Goal: Task Accomplishment & Management: Complete application form

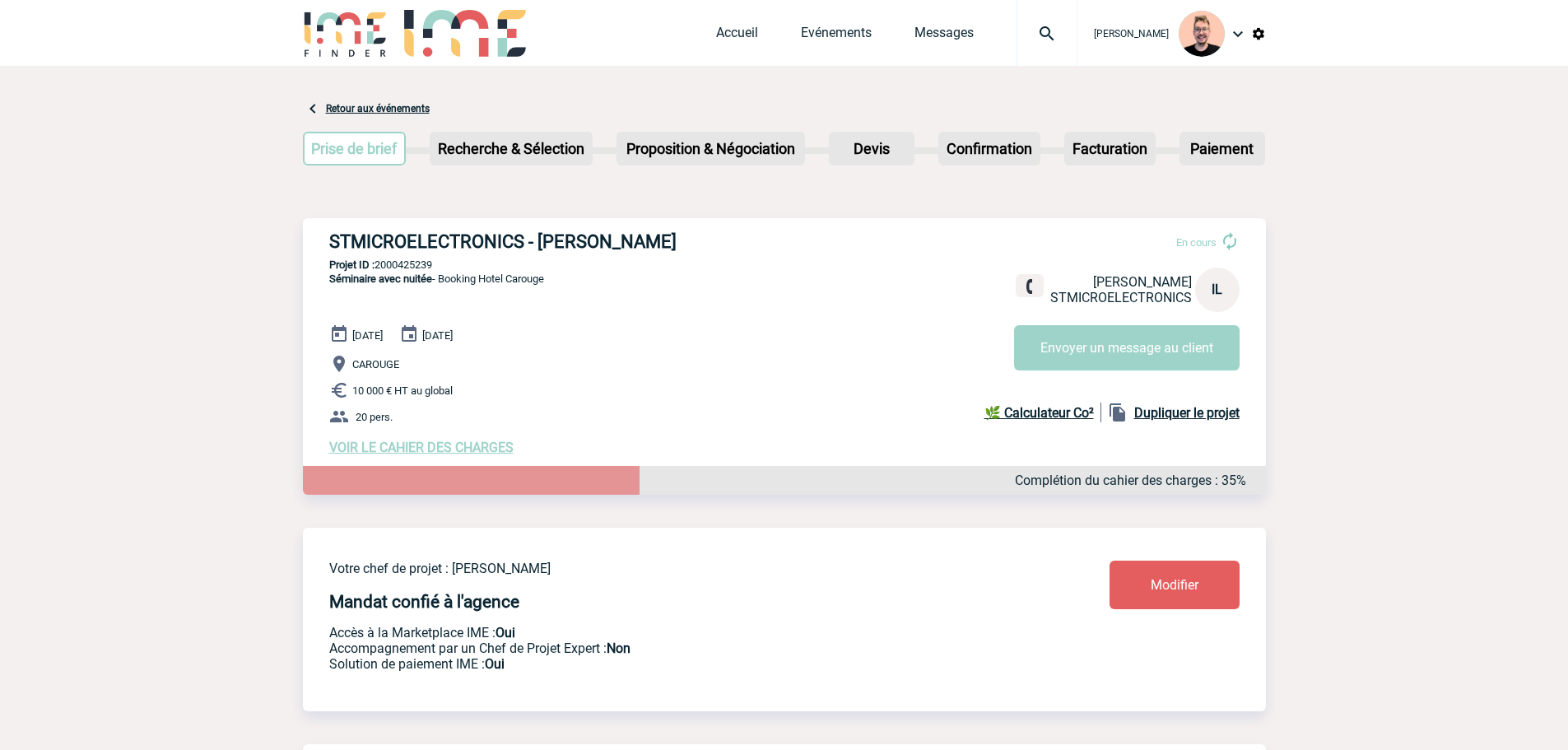
click at [1044, 36] on img at bounding box center [1047, 34] width 59 height 20
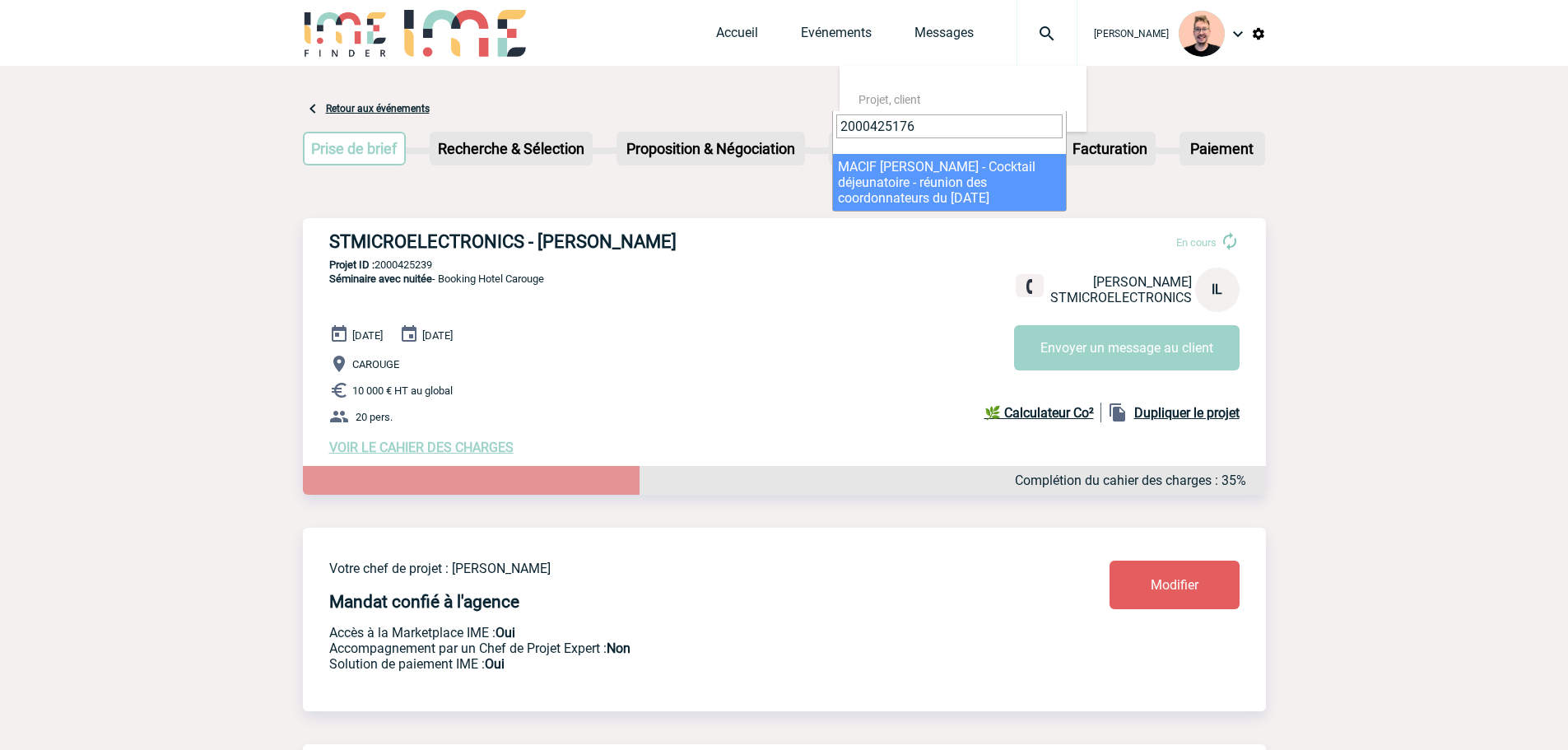
type input "2000425176"
select select "24677"
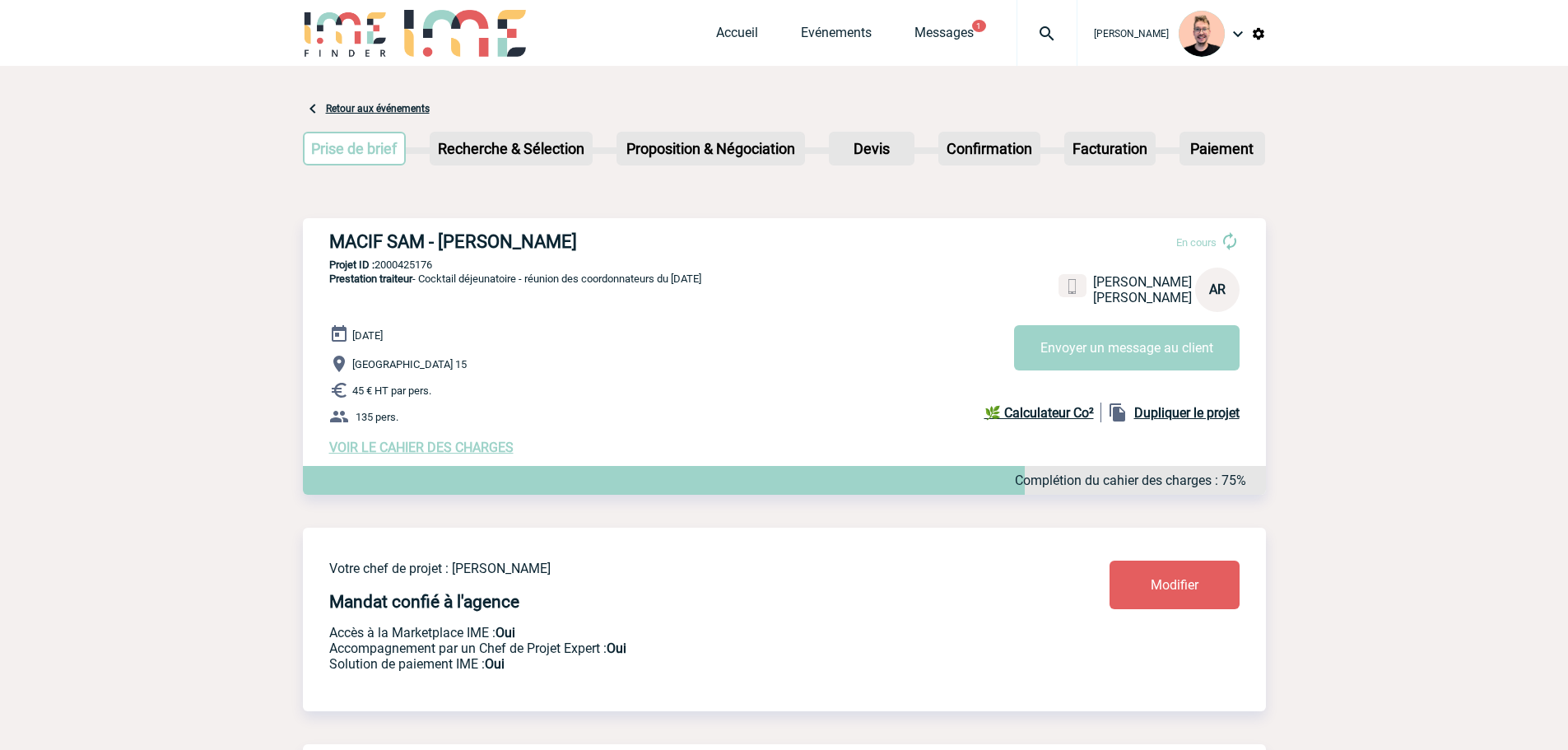
drag, startPoint x: 585, startPoint y: 247, endPoint x: 444, endPoint y: 243, distance: 141.1
click at [444, 243] on h3 "MACIF SAM - Aurore ROSENPIK" at bounding box center [575, 241] width 494 height 21
copy h3 "Aurore ROSENPIK"
drag, startPoint x: 478, startPoint y: 254, endPoint x: 426, endPoint y: 240, distance: 53.9
click at [475, 252] on h3 "MACIF SAM - Aurore ROSENPIK" at bounding box center [575, 241] width 494 height 21
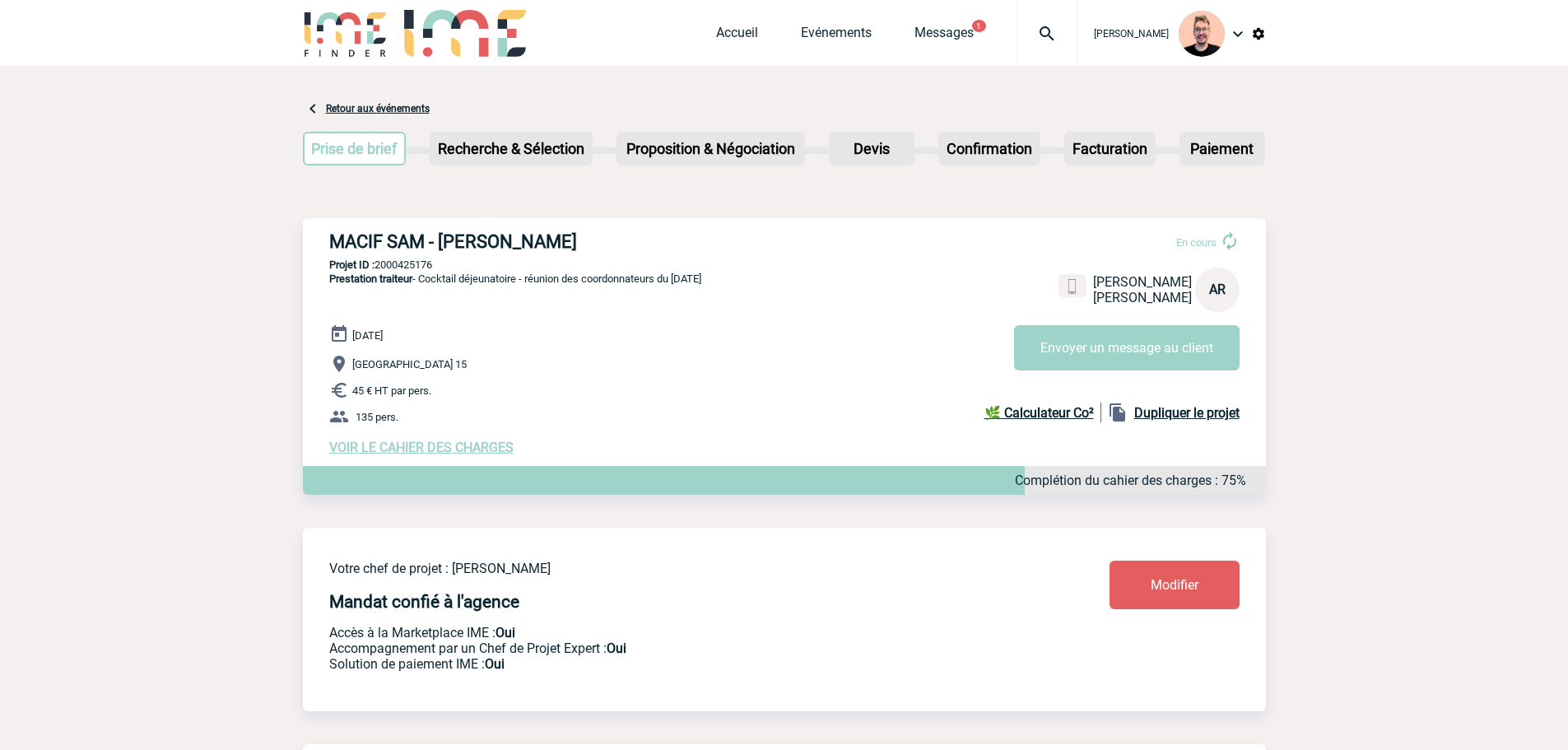
click at [331, 248] on h3 "MACIF SAM - Aurore ROSENPIK" at bounding box center [575, 241] width 494 height 21
drag, startPoint x: 330, startPoint y: 244, endPoint x: 426, endPoint y: 238, distance: 96.2
click at [426, 238] on h3 "MACIF SAM - Aurore ROSENPIK" at bounding box center [575, 241] width 494 height 21
copy h3 "MACIF SAM"
click at [914, 37] on link "Messages" at bounding box center [943, 36] width 59 height 23
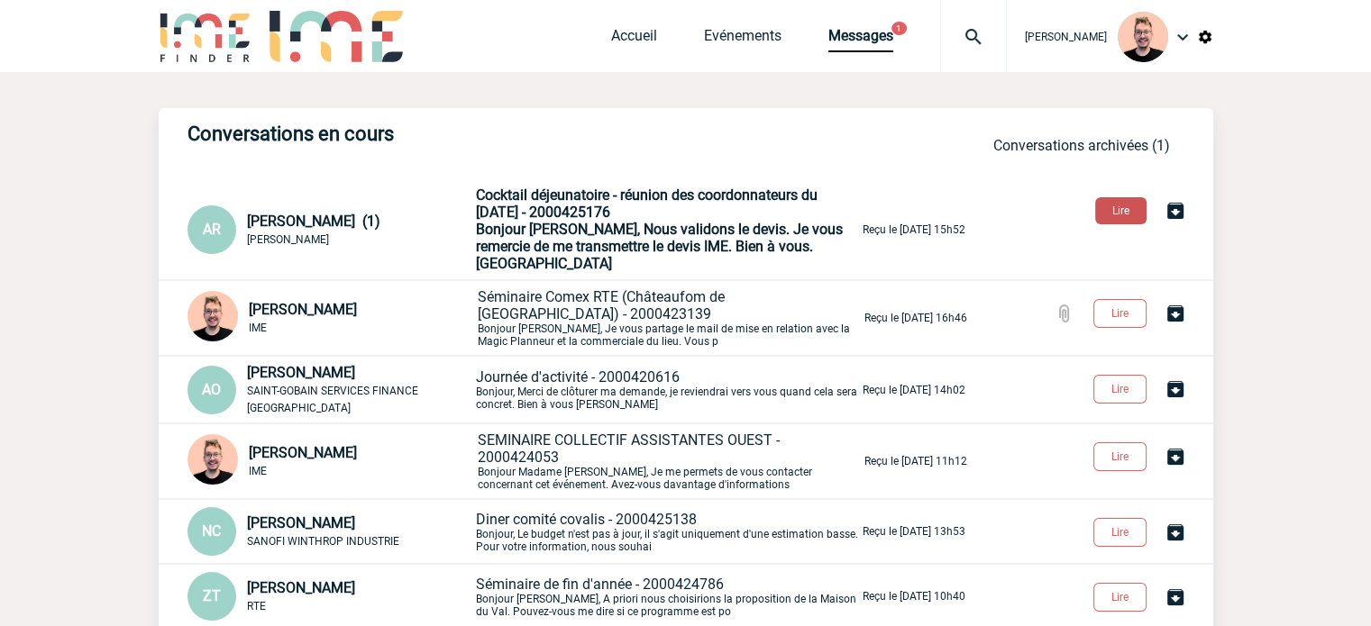
click at [1121, 217] on button "Lire" at bounding box center [1120, 210] width 51 height 27
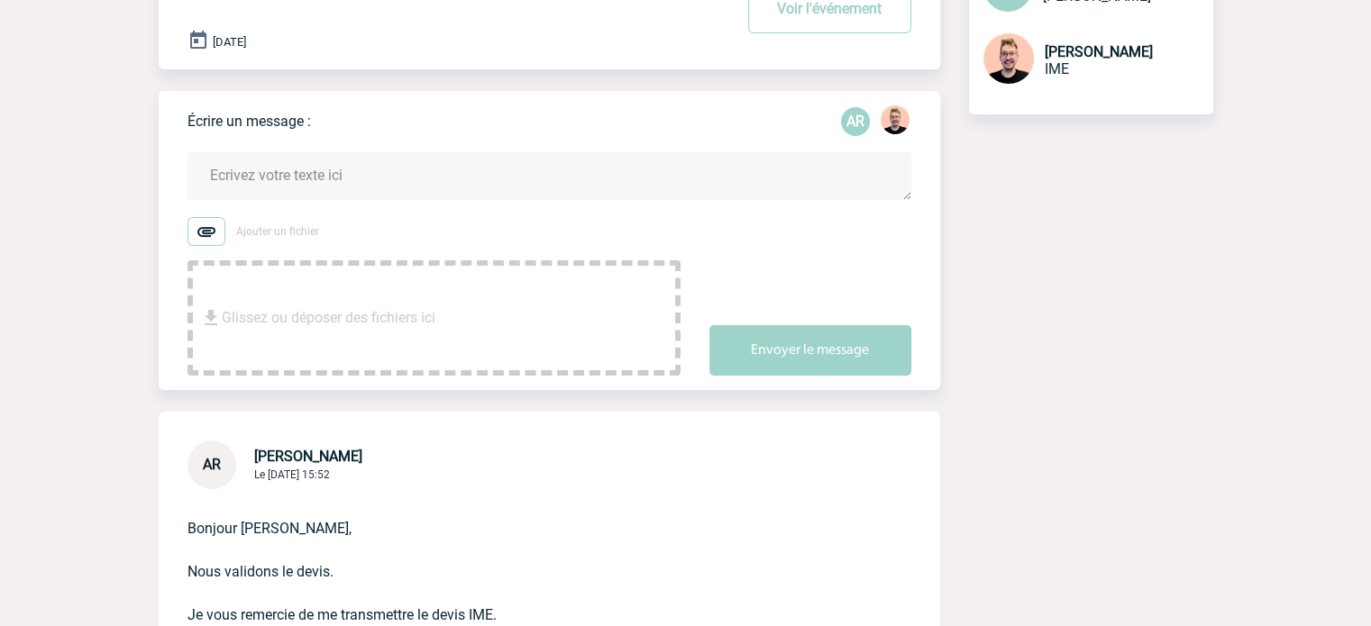
scroll to position [180, 0]
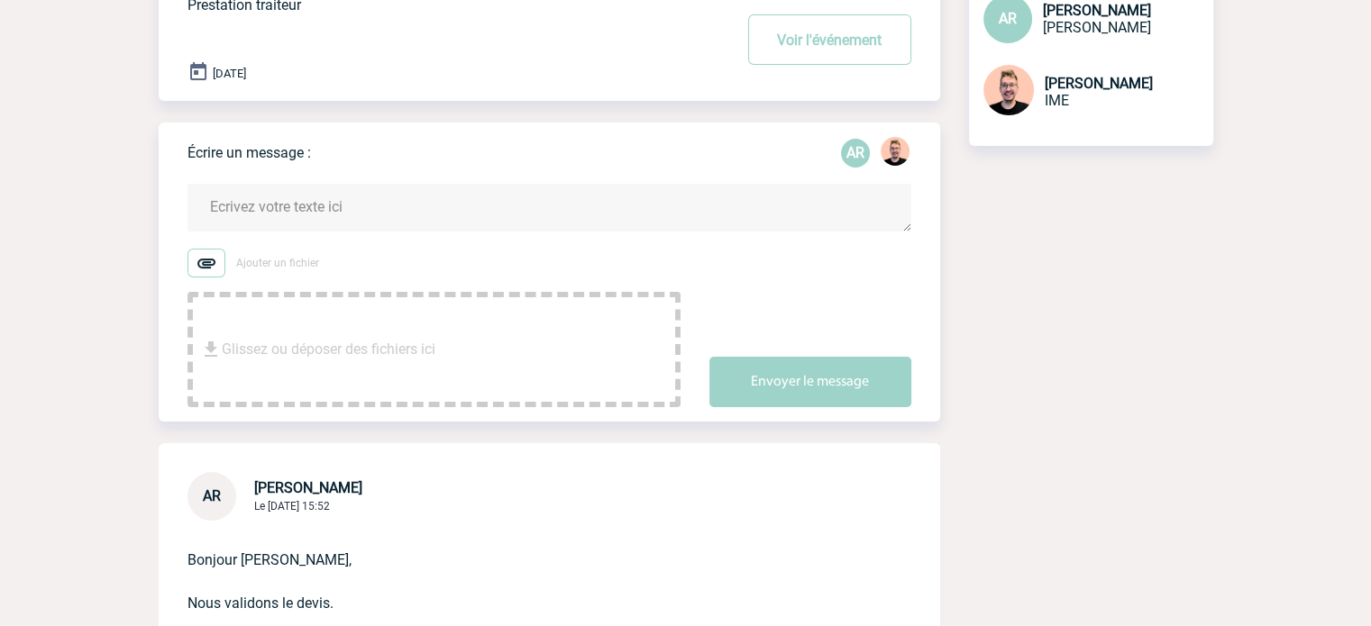
click at [241, 194] on textarea at bounding box center [549, 208] width 724 height 48
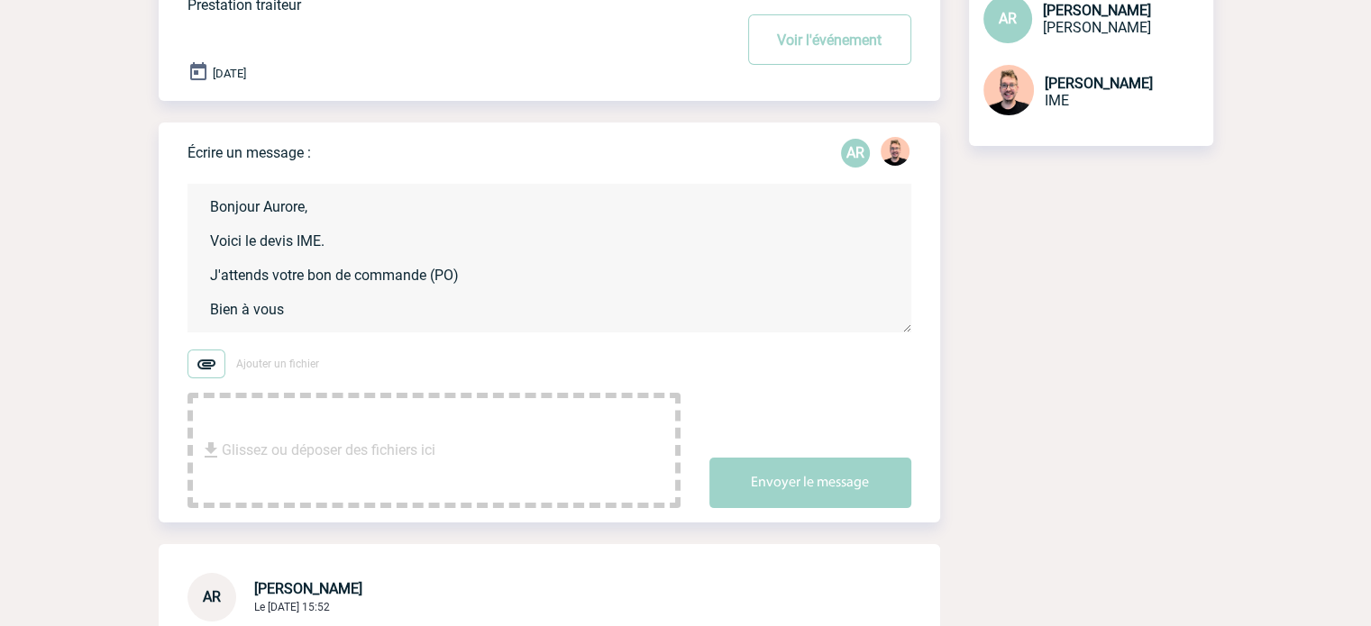
type textarea "Bonjour Aurore, Voici le devis IME. J'attends votre bon de commande (PO) Bien à…"
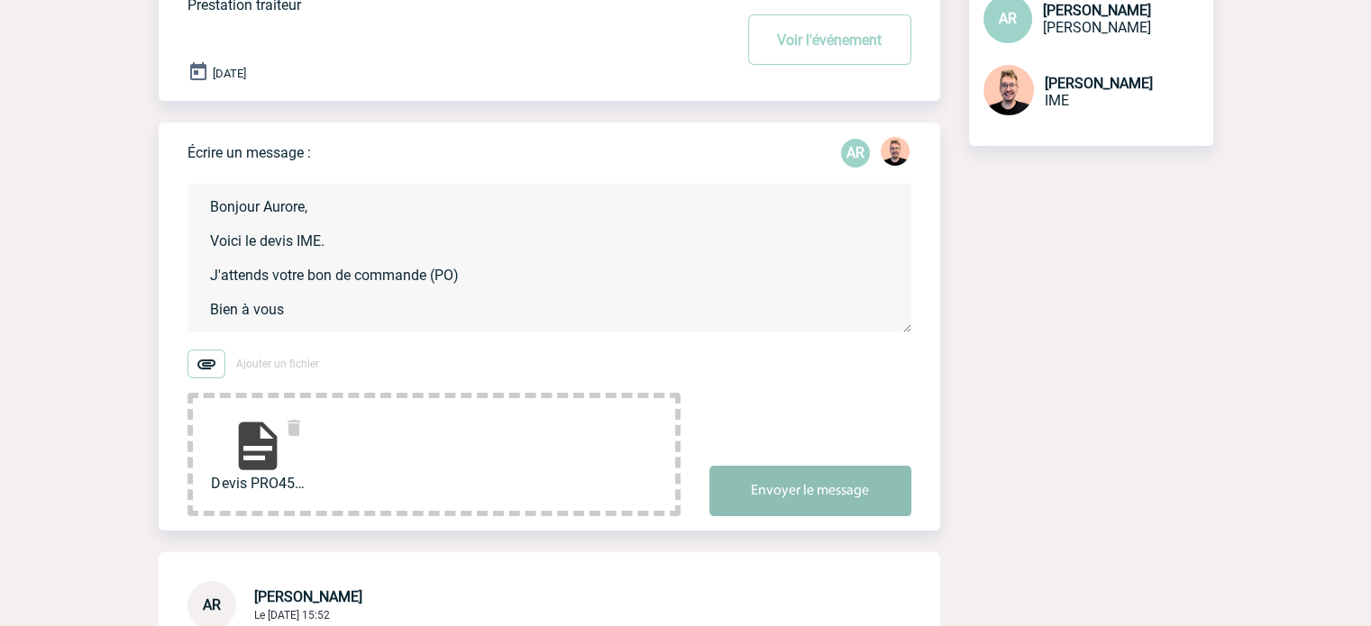
click at [770, 495] on button "Envoyer le message" at bounding box center [810, 491] width 202 height 50
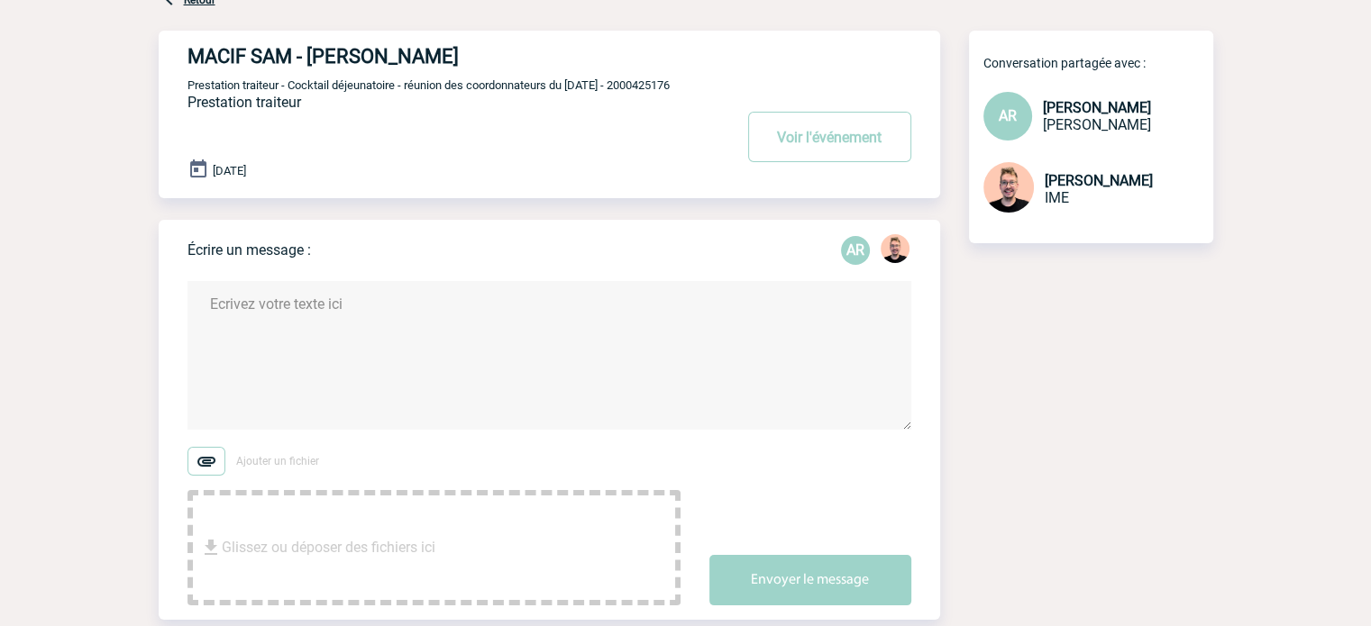
scroll to position [0, 0]
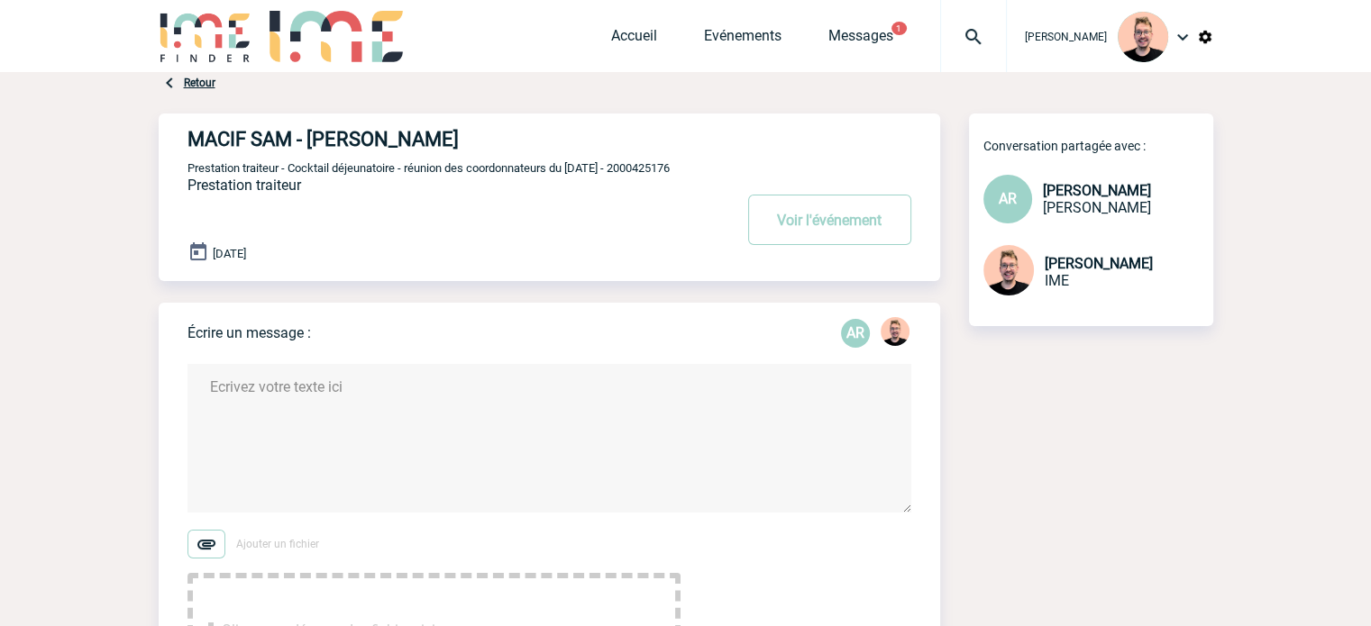
click at [943, 29] on img at bounding box center [973, 37] width 65 height 22
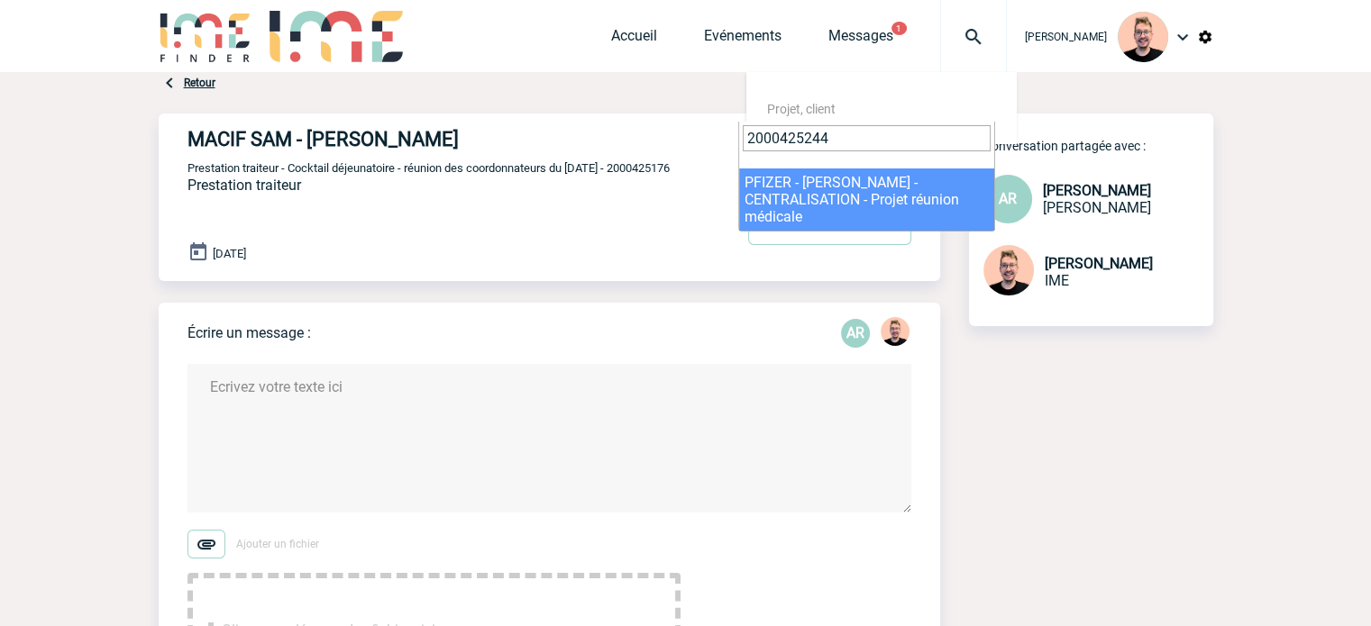
type input "2000425244"
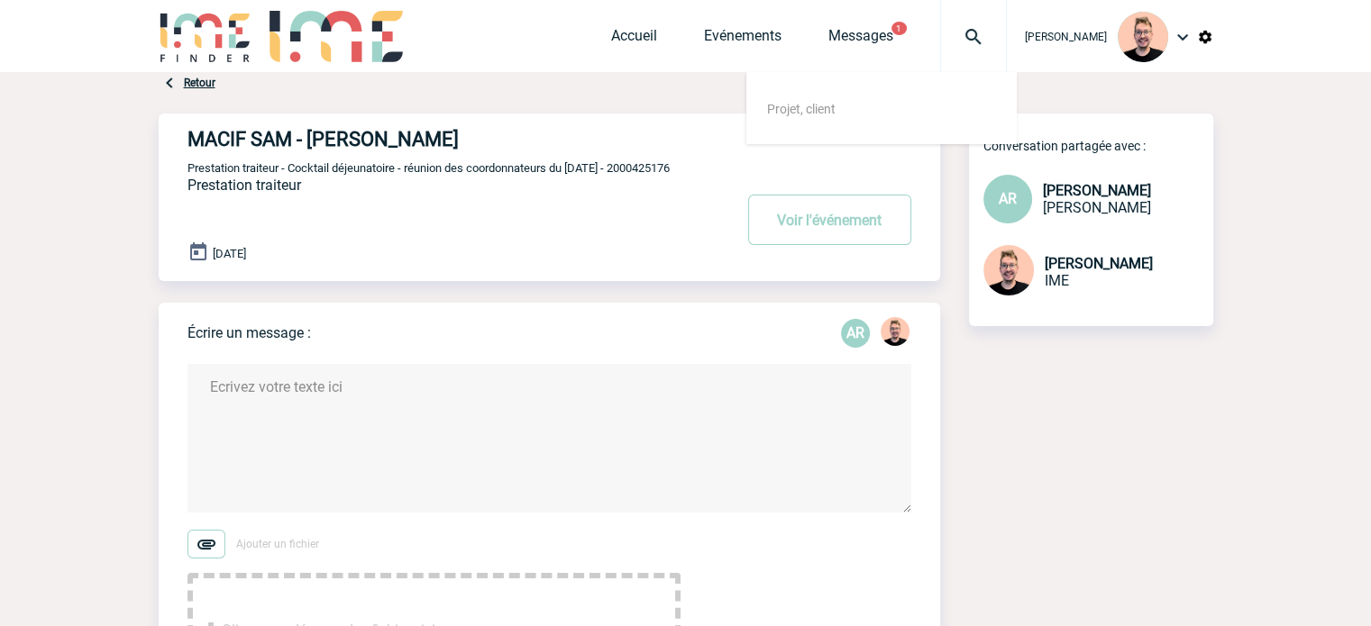
click at [202, 41] on img at bounding box center [206, 36] width 94 height 51
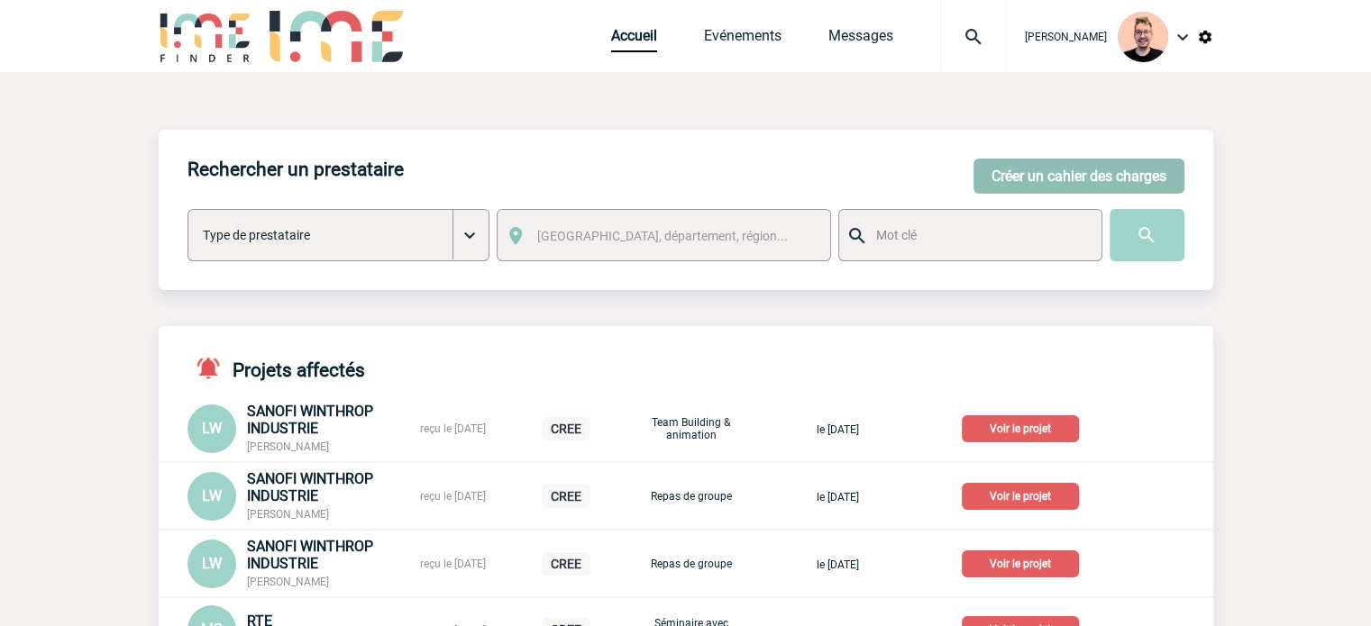
click at [1038, 175] on button "Créer un cahier des charges" at bounding box center [1078, 176] width 211 height 35
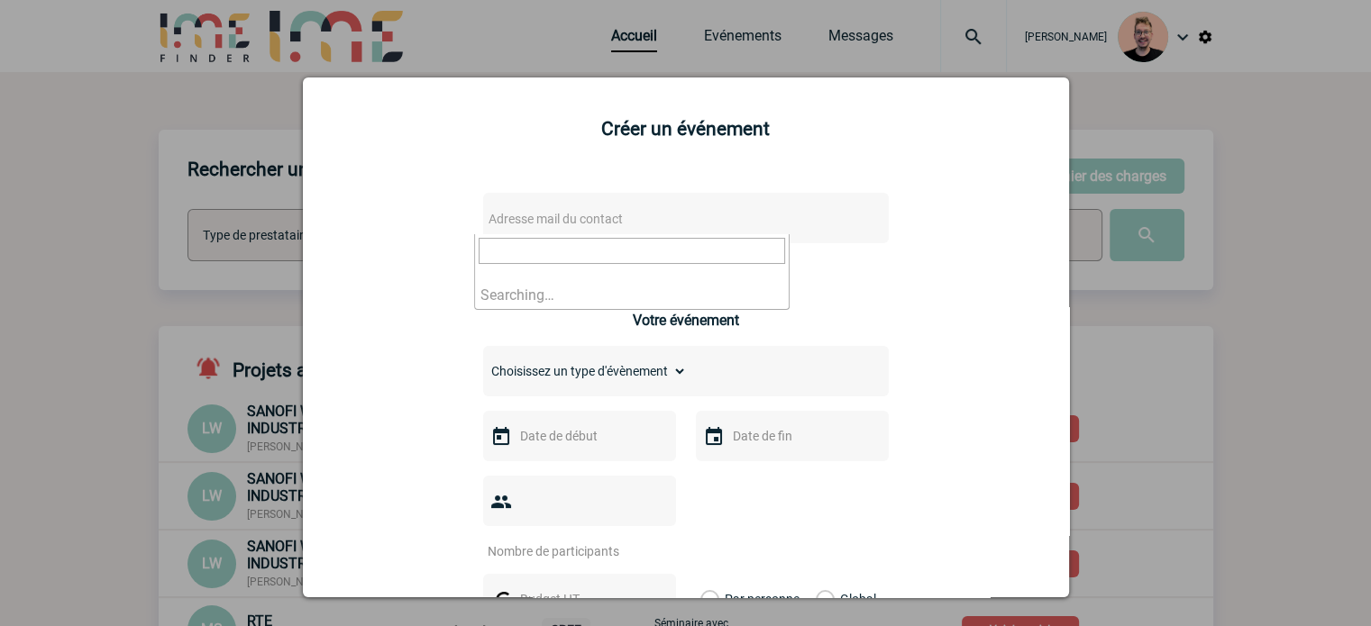
click at [511, 226] on span "Adresse mail du contact" at bounding box center [555, 219] width 134 height 14
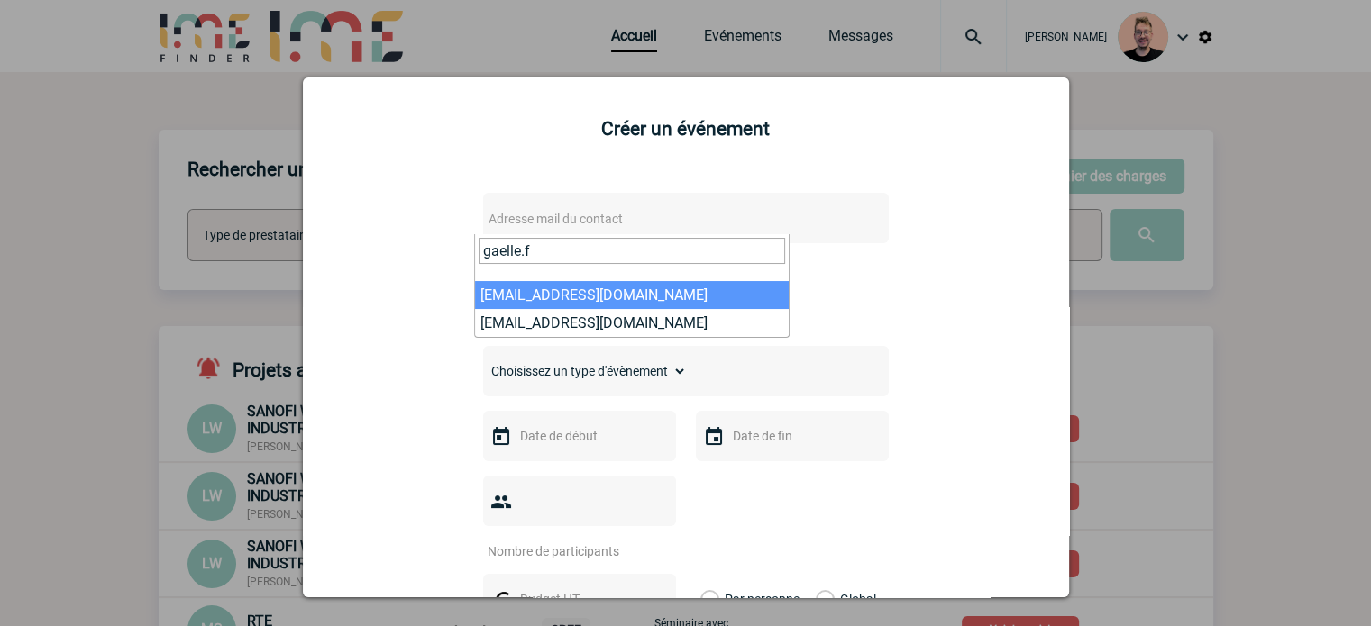
type input "gaelle.f"
select select "127105"
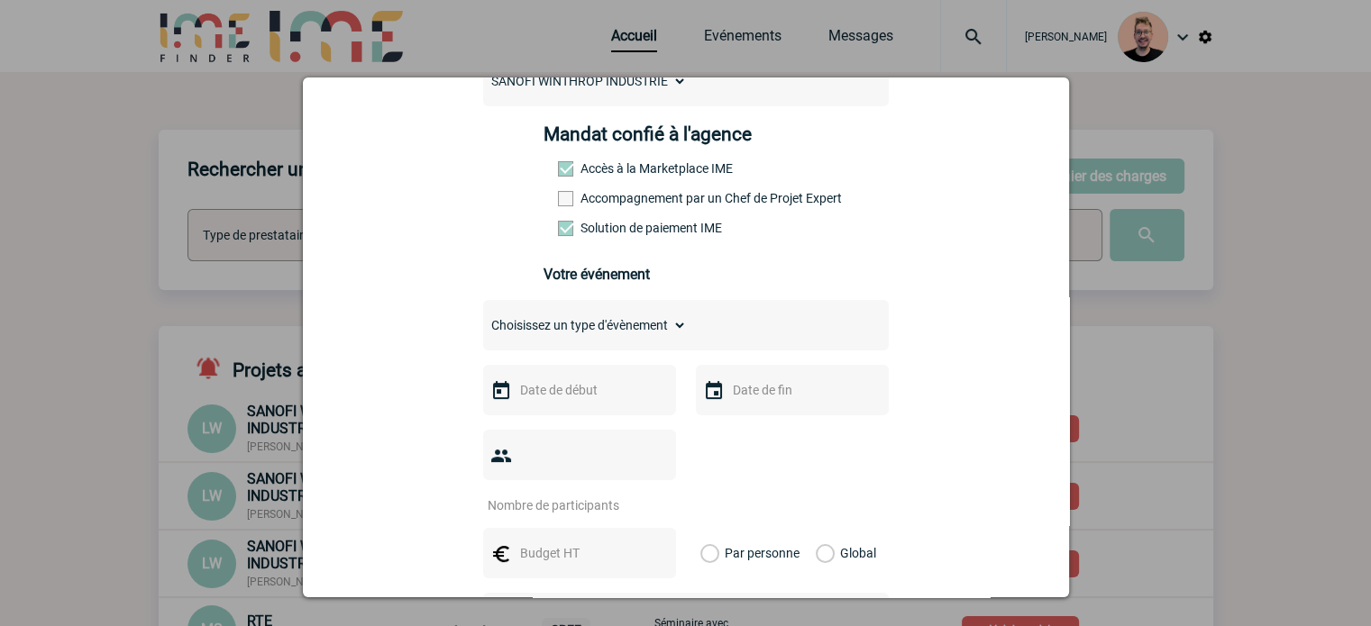
scroll to position [270, 0]
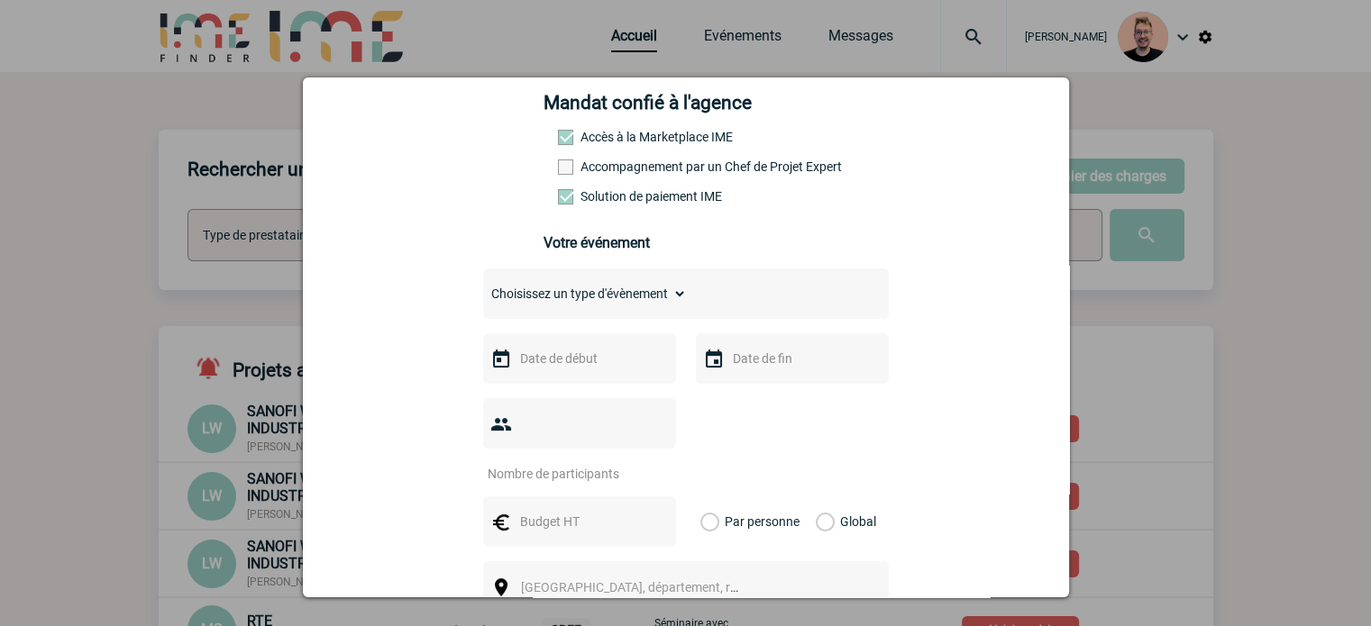
click at [578, 300] on select "Choisissez un type d'évènement Séminaire avec nuitée Séminaire sans nuitée Repa…" at bounding box center [585, 293] width 204 height 25
select select "3"
click at [483, 287] on select "Choisissez un type d'évènement Séminaire avec nuitée Séminaire sans nuitée Repa…" at bounding box center [585, 293] width 204 height 25
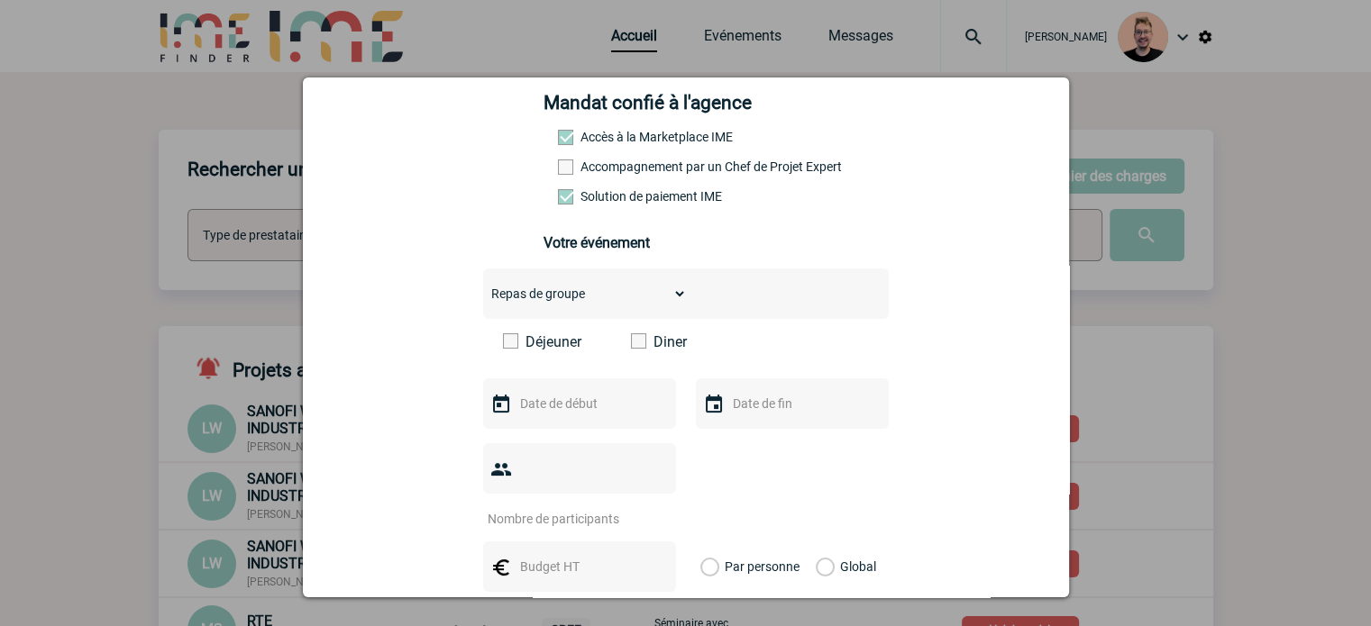
scroll to position [360, 0]
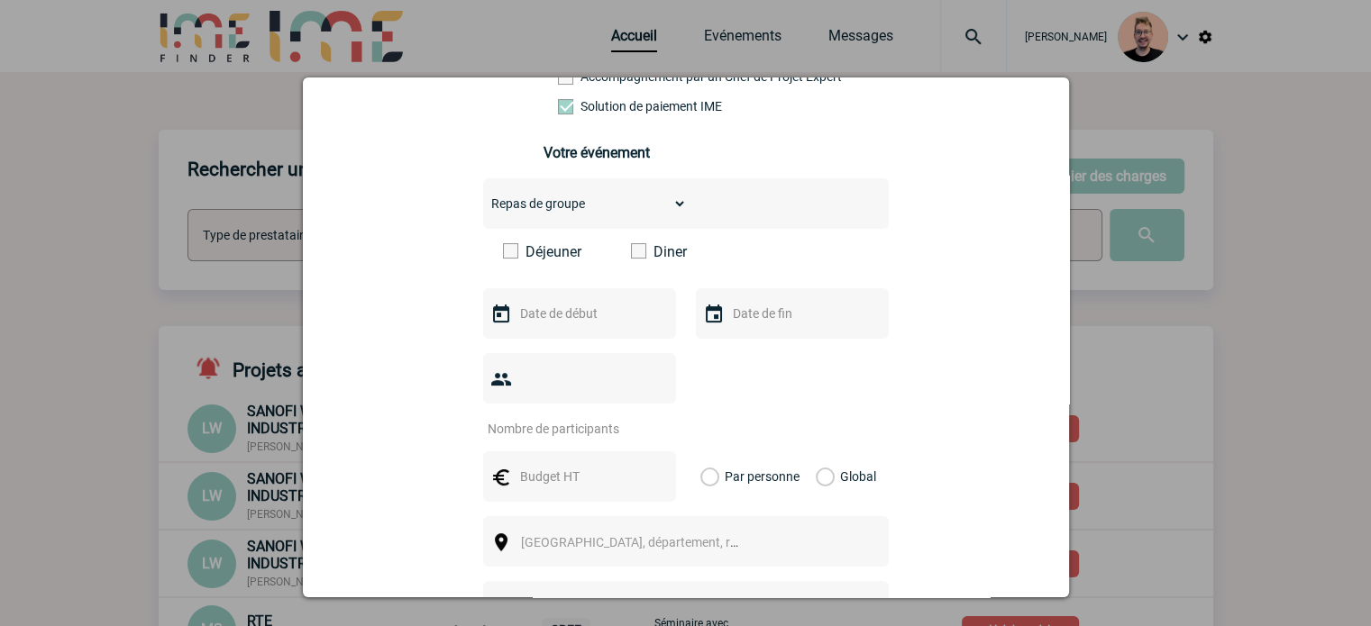
click at [503, 255] on span at bounding box center [510, 250] width 15 height 15
click at [0, 0] on input "Déjeuner" at bounding box center [0, 0] width 0 height 0
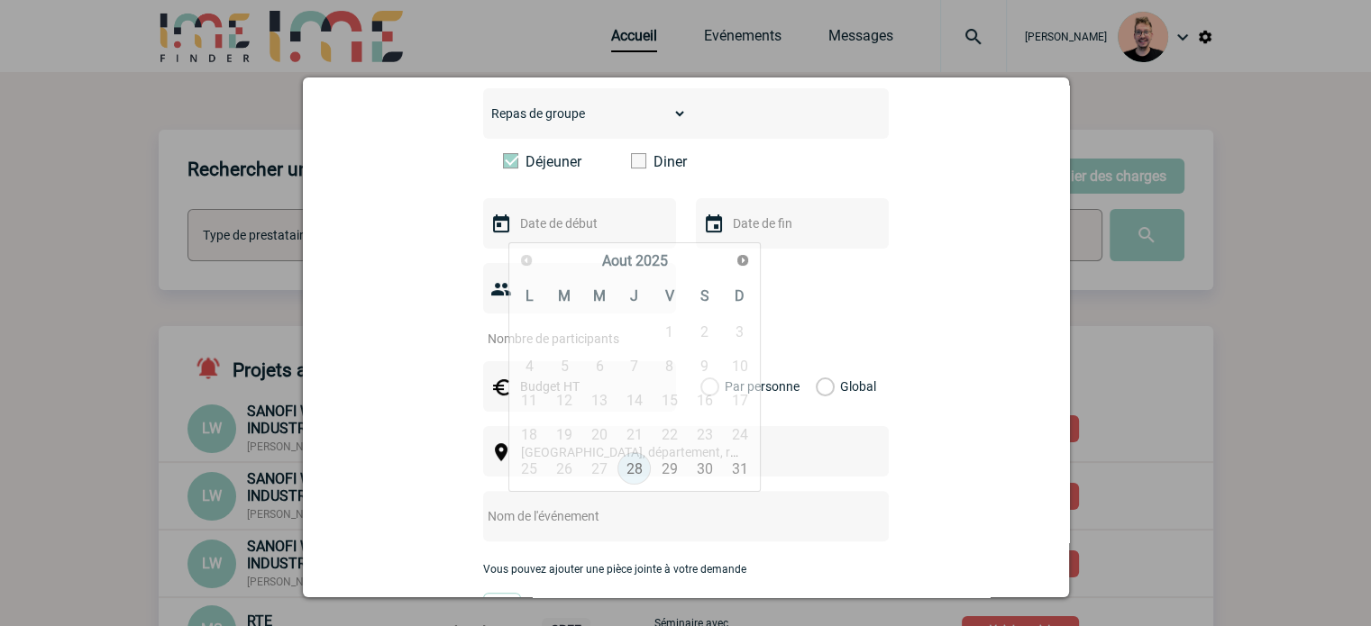
click at [588, 235] on input "text" at bounding box center [577, 223] width 124 height 23
click at [741, 266] on span "Suivant" at bounding box center [742, 260] width 14 height 14
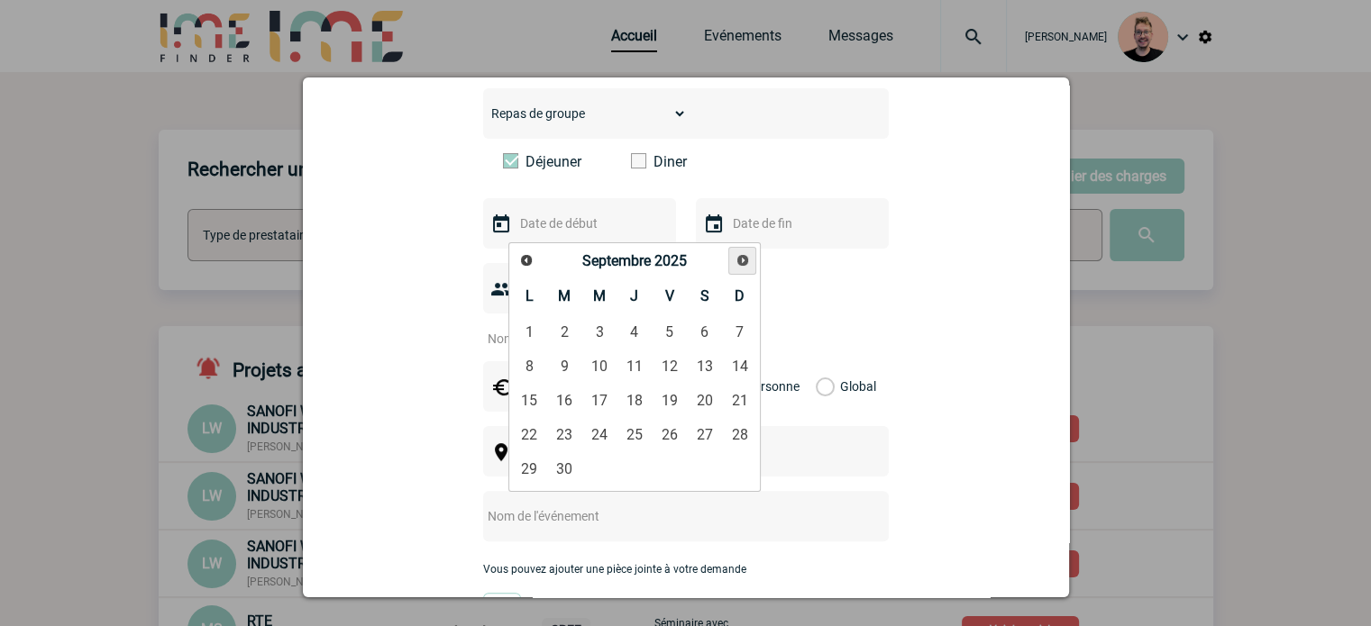
click at [741, 266] on span "Suivant" at bounding box center [742, 260] width 14 height 14
click at [671, 367] on link "12" at bounding box center [668, 366] width 33 height 32
type input "[DATE]"
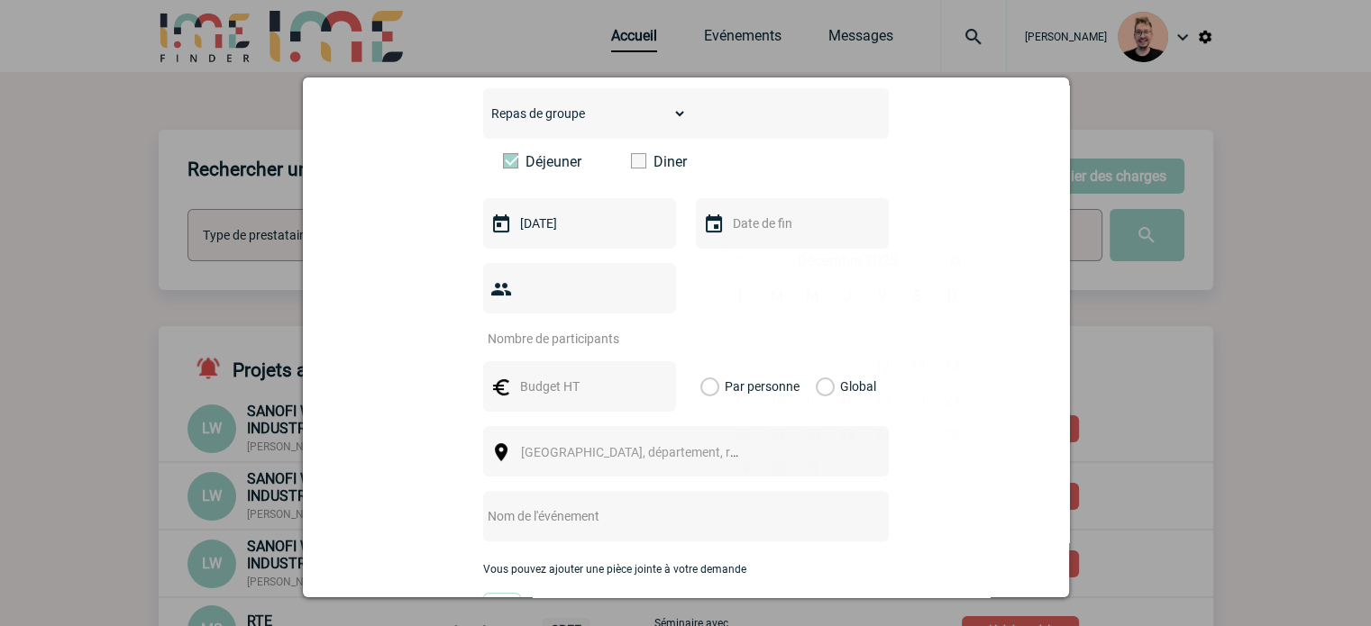
click at [728, 235] on input "text" at bounding box center [790, 223] width 124 height 23
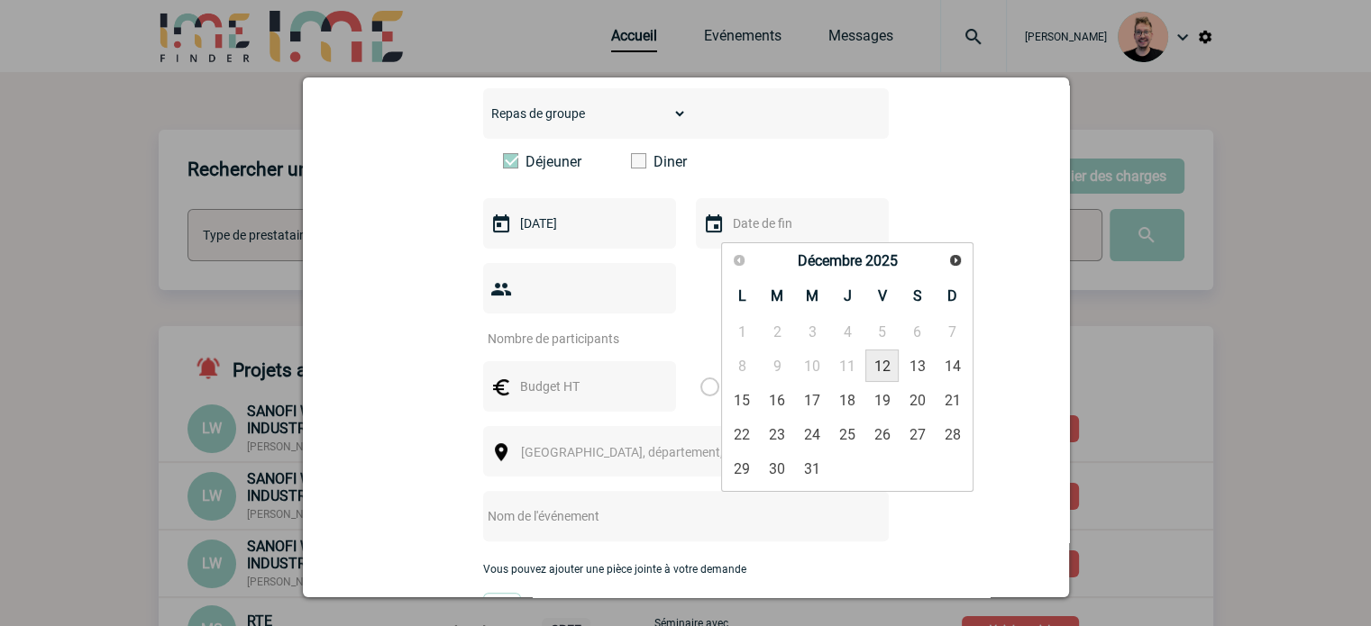
click at [883, 370] on link "12" at bounding box center [881, 366] width 33 height 32
type input "[DATE]"
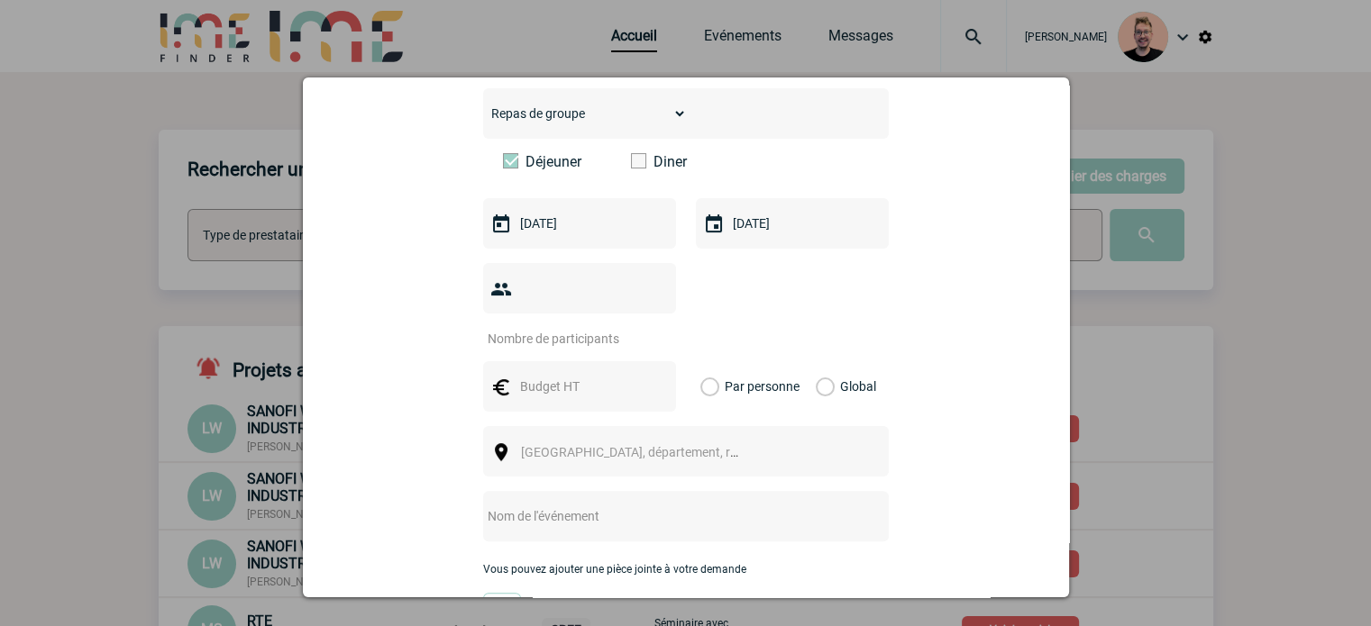
click at [582, 327] on input "number" at bounding box center [567, 338] width 169 height 23
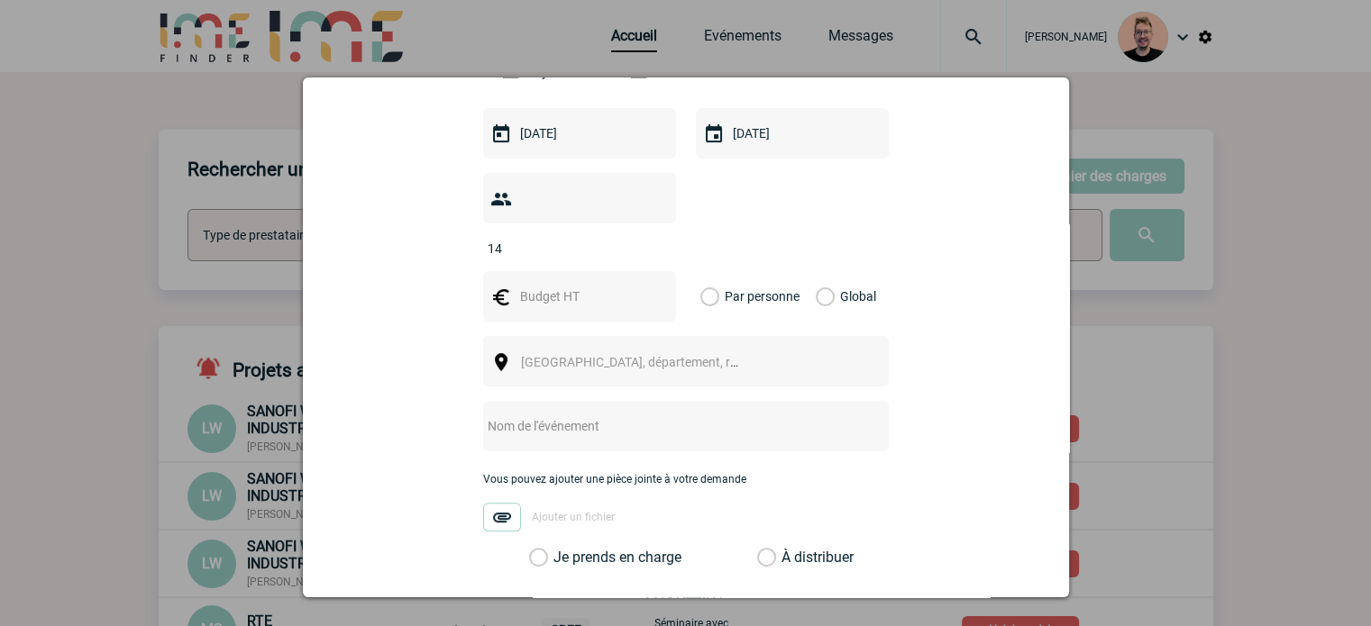
type input "14"
click at [543, 285] on input "text" at bounding box center [577, 296] width 124 height 23
type input "1200"
click at [824, 271] on label "Global" at bounding box center [821, 296] width 12 height 50
click at [0, 0] on input "Global" at bounding box center [0, 0] width 0 height 0
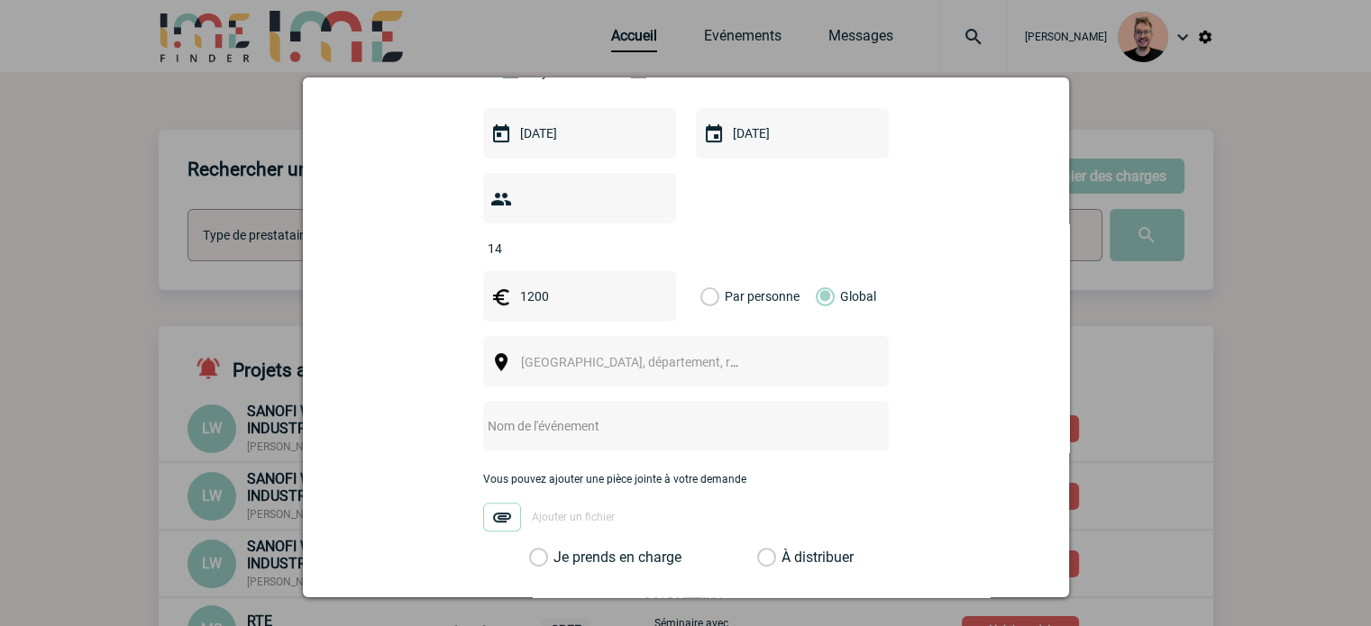
click at [606, 351] on div "[GEOGRAPHIC_DATA], département, région..." at bounding box center [685, 361] width 405 height 50
click at [595, 355] on span "[GEOGRAPHIC_DATA], département, région..." at bounding box center [646, 362] width 251 height 14
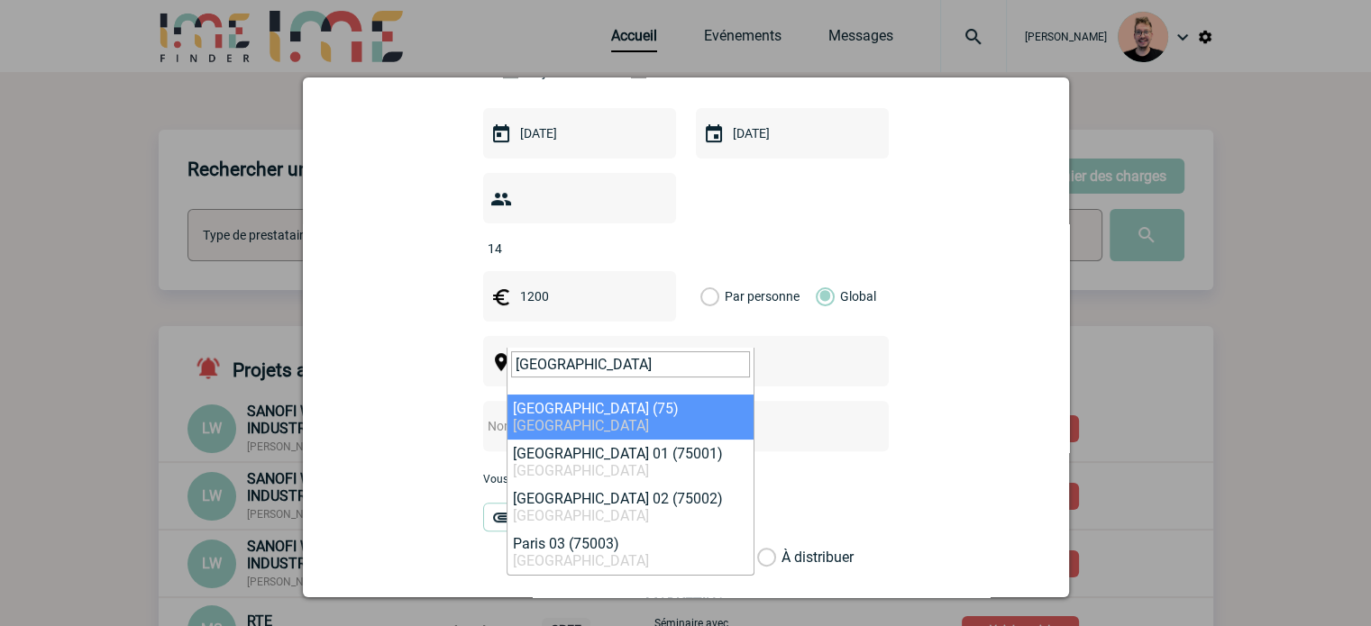
type input "[GEOGRAPHIC_DATA]"
select select "3"
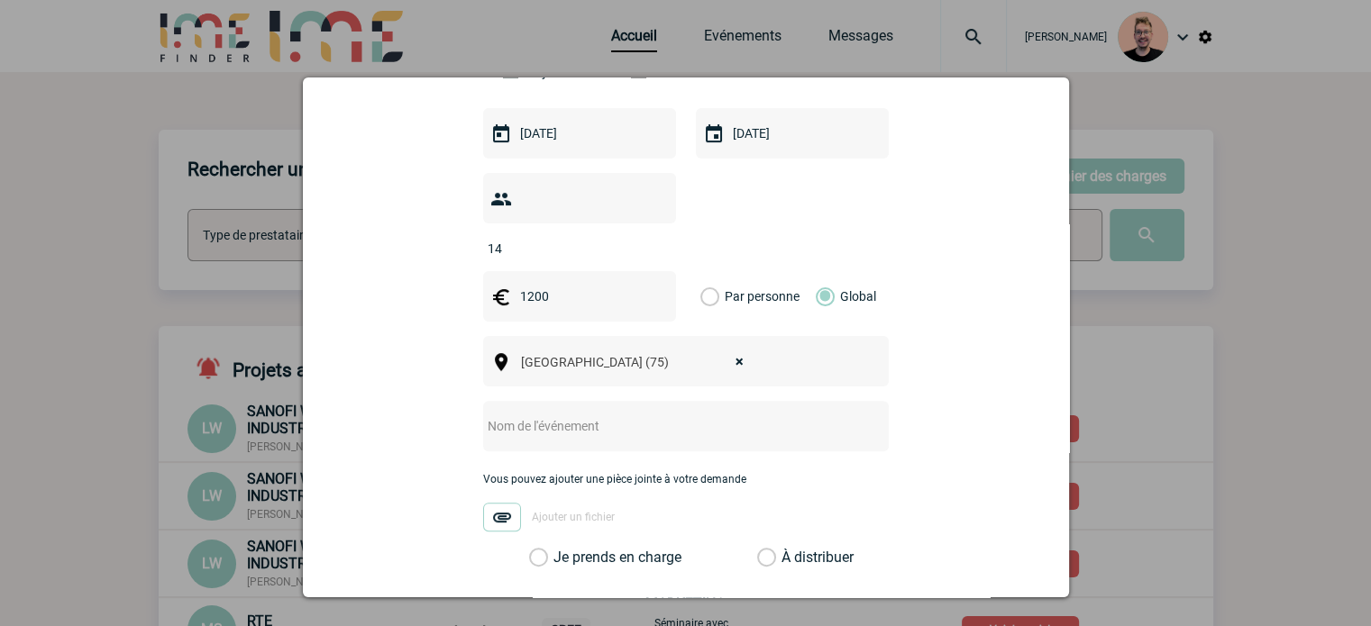
click at [558, 414] on input "text" at bounding box center [662, 425] width 358 height 23
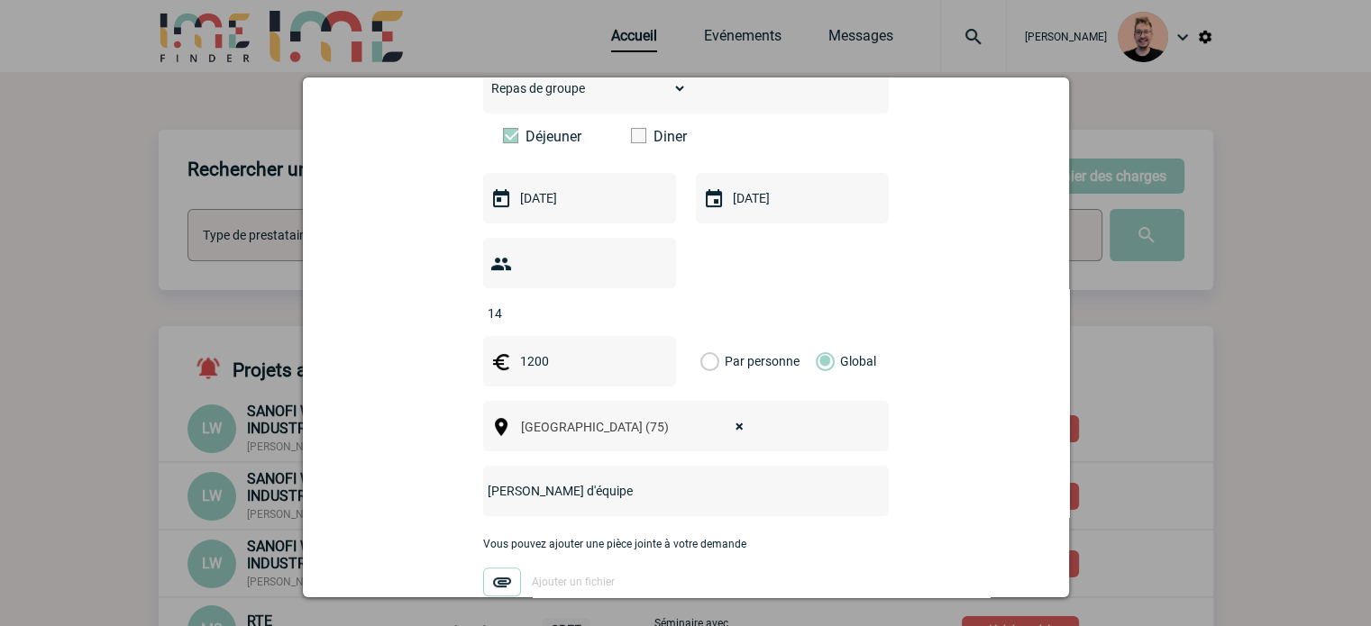
scroll to position [746, 0]
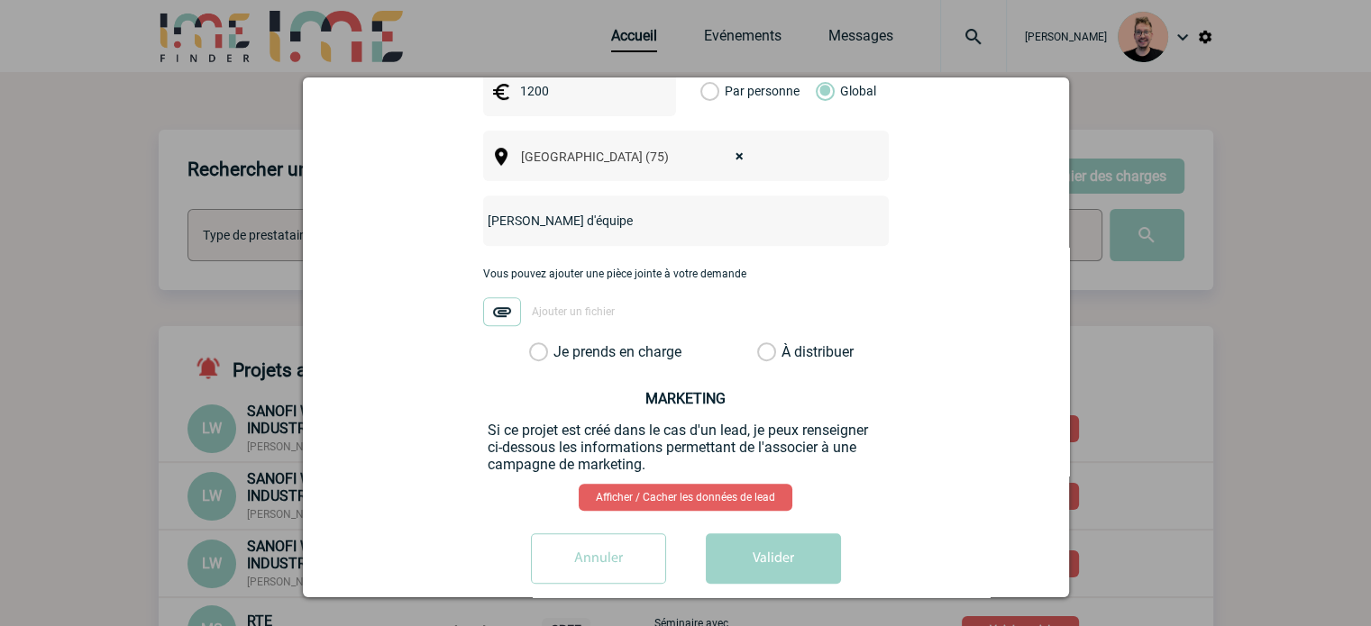
type input "[PERSON_NAME] d'équipe"
click at [529, 343] on label "Je prends en charge" at bounding box center [544, 352] width 31 height 18
click at [0, 0] on input "Je prends en charge" at bounding box center [0, 0] width 0 height 0
click at [759, 534] on button "Valider" at bounding box center [773, 558] width 135 height 50
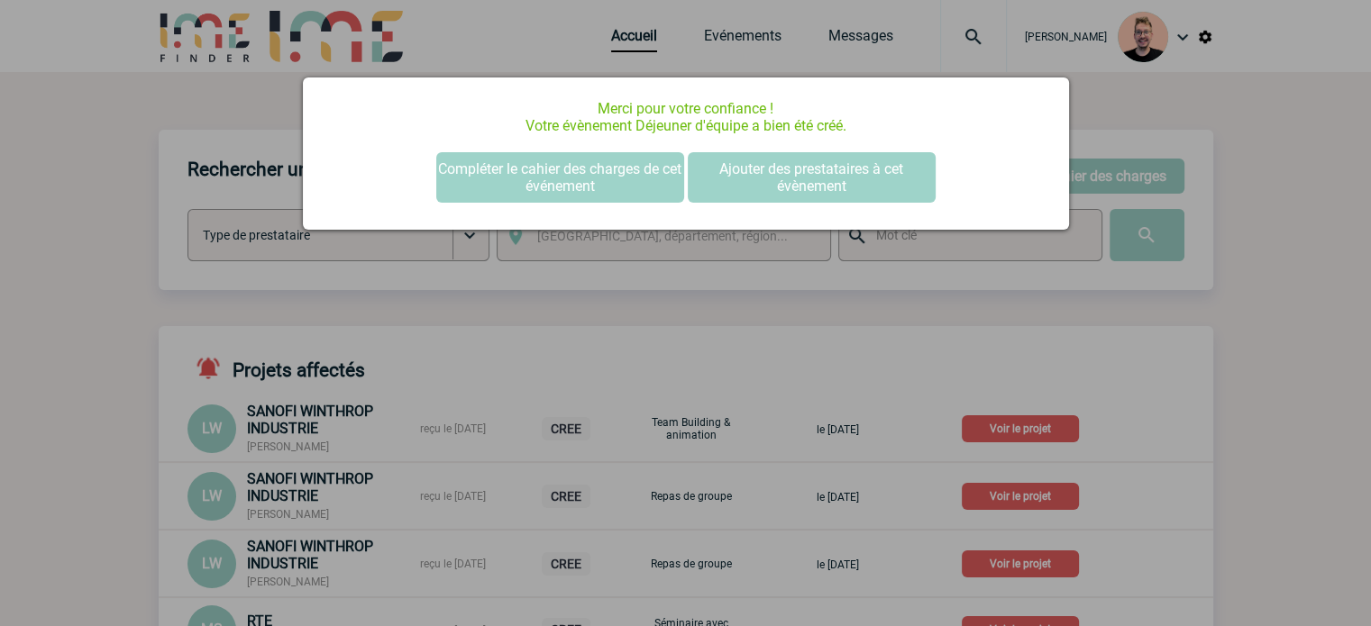
scroll to position [0, 0]
click at [536, 188] on button "Compléter le cahier des charges de cet événement" at bounding box center [560, 177] width 248 height 50
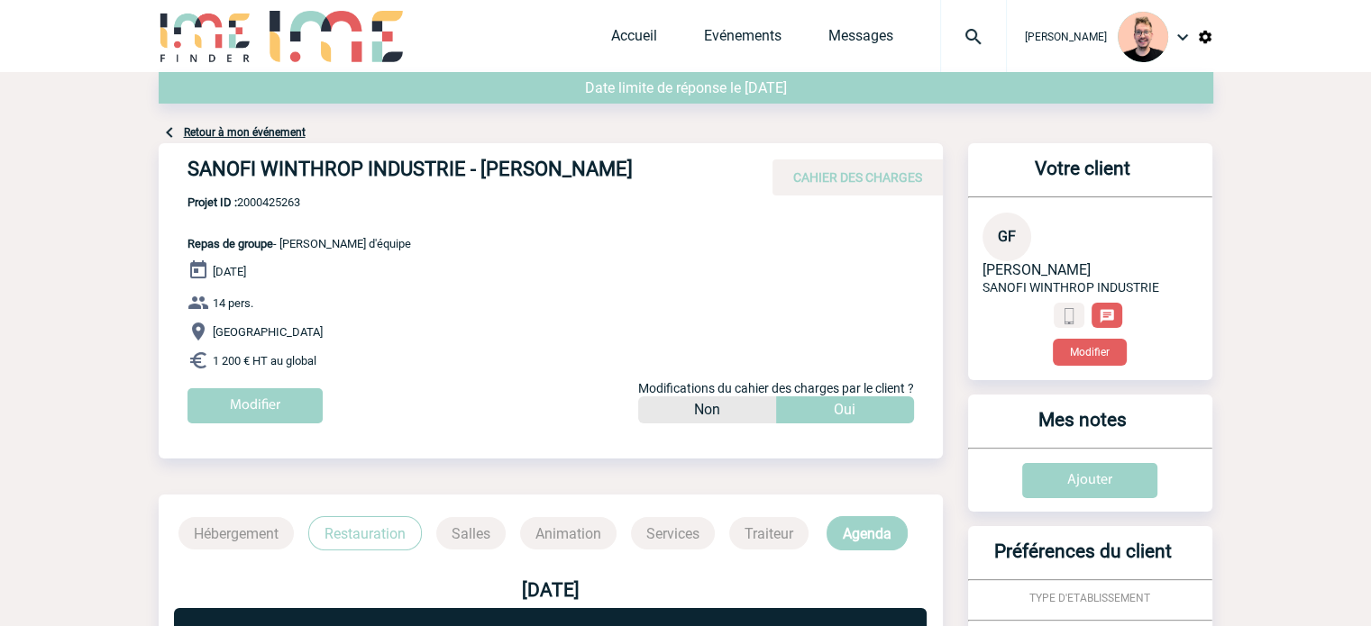
click at [279, 200] on span "Projet ID : 2000425263" at bounding box center [298, 203] width 223 height 14
click at [279, 199] on span "Projet ID : 2000425263" at bounding box center [298, 203] width 223 height 14
copy span "2000425263"
click at [223, 161] on h4 "SANOFI WINTHROP INDUSTRIE - [PERSON_NAME]" at bounding box center [457, 173] width 541 height 31
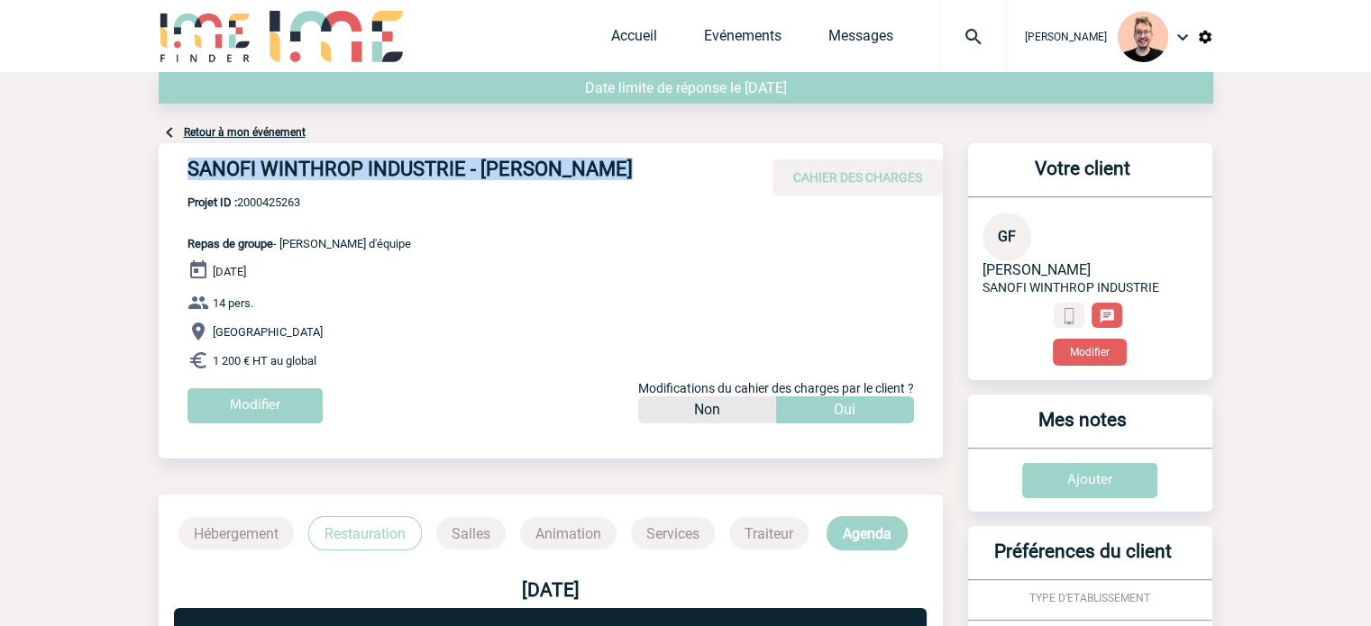
drag, startPoint x: 191, startPoint y: 165, endPoint x: 616, endPoint y: 183, distance: 425.7
click at [616, 183] on h4 "SANOFI WINTHROP INDUSTRIE - [PERSON_NAME]" at bounding box center [457, 173] width 541 height 31
copy h4 "SANOFI WINTHROP INDUSTRIE - [PERSON_NAME]"
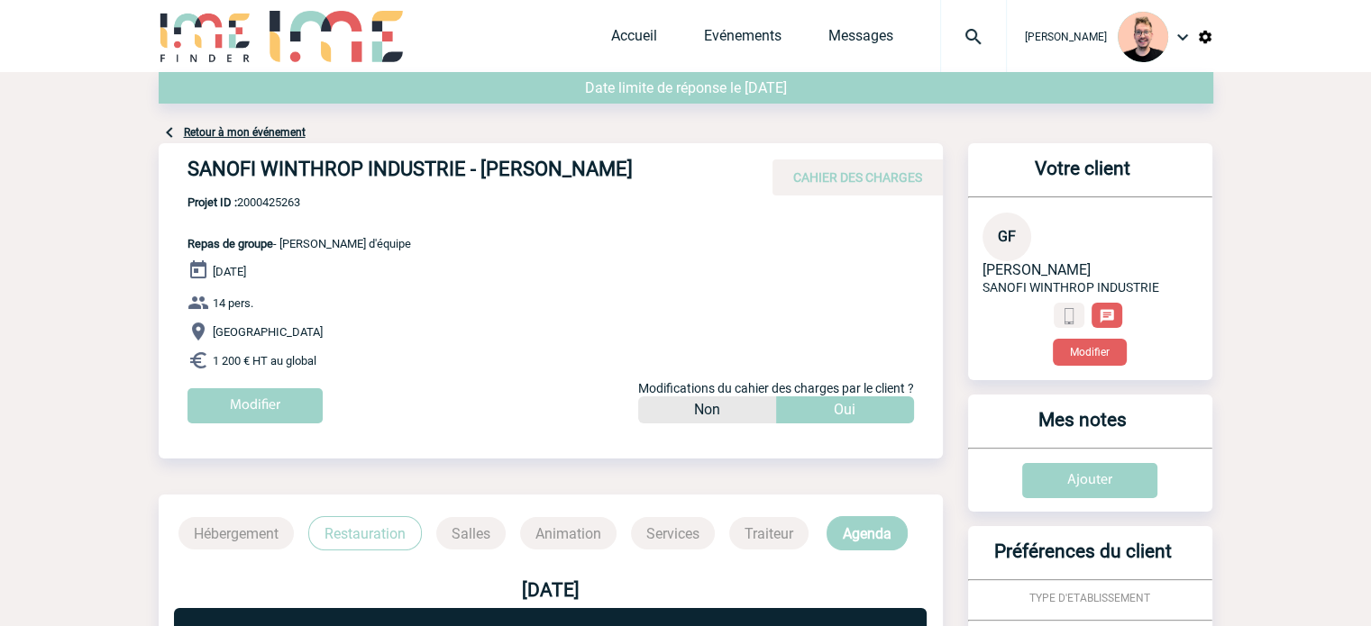
click at [279, 203] on span "Projet ID : 2000425263" at bounding box center [298, 203] width 223 height 14
copy span "2000425263"
click at [266, 209] on span "Projet ID : 2000425263" at bounding box center [298, 203] width 223 height 14
click at [266, 201] on span "Projet ID : 2000425263" at bounding box center [298, 203] width 223 height 14
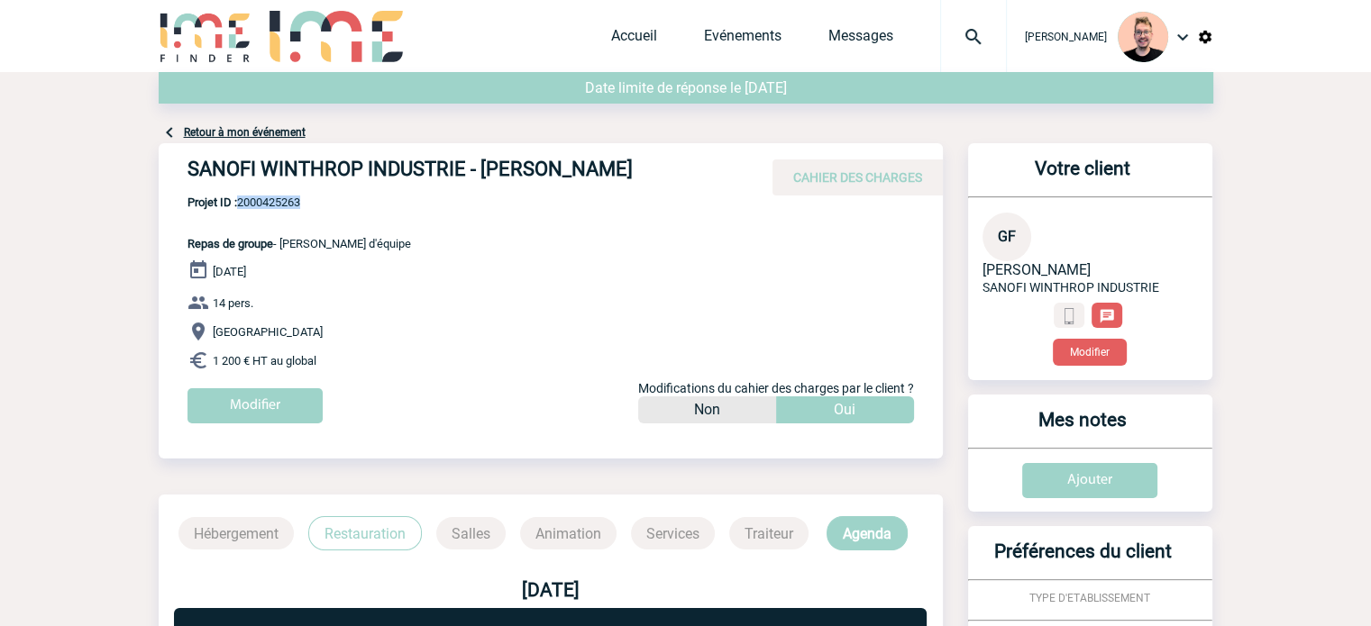
click at [266, 201] on span "Projet ID : 2000425263" at bounding box center [298, 203] width 223 height 14
copy span "2000425263"
